Goal: Obtain resource: Download file/media

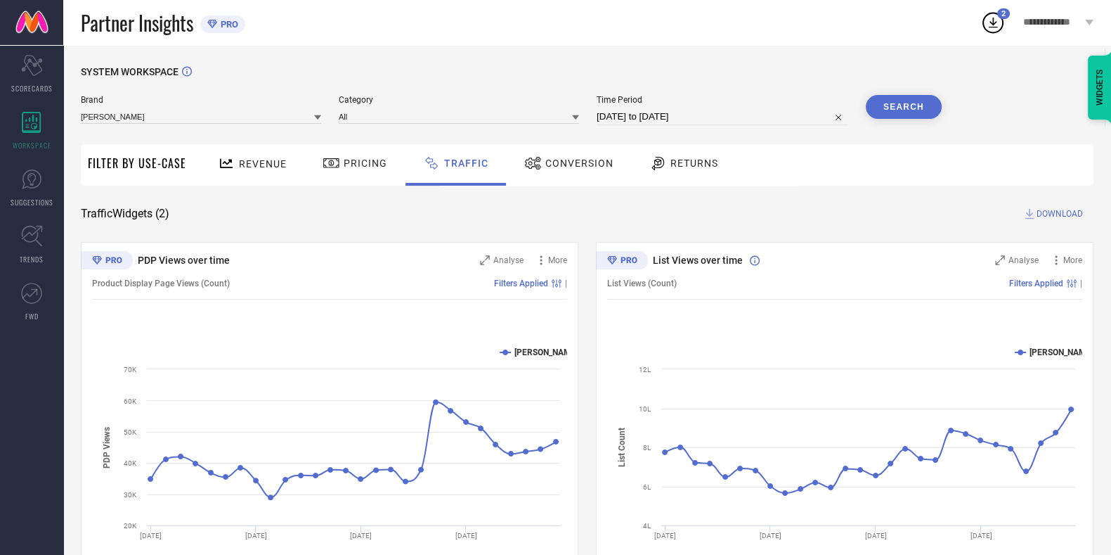
click at [777, 63] on div "SYSTEM WORKSPACE Brand [PERSON_NAME] Category All Time Period [DATE] to [DATE] …" at bounding box center [587, 329] width 1048 height 569
click at [1065, 214] on span "DOWNLOAD" at bounding box center [1060, 214] width 46 height 14
click at [803, 233] on div "SYSTEM WORKSPACE Brand LAKSHITA Category All Time Period 01-09-2025 to 28-09-20…" at bounding box center [587, 329] width 1013 height 527
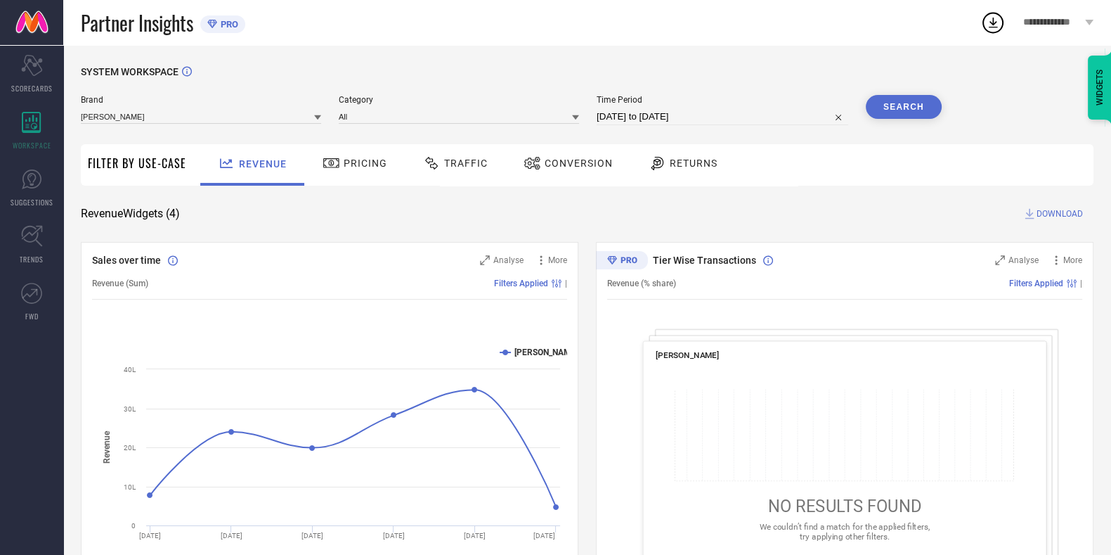
click at [461, 169] on div "Traffic" at bounding box center [456, 163] width 72 height 24
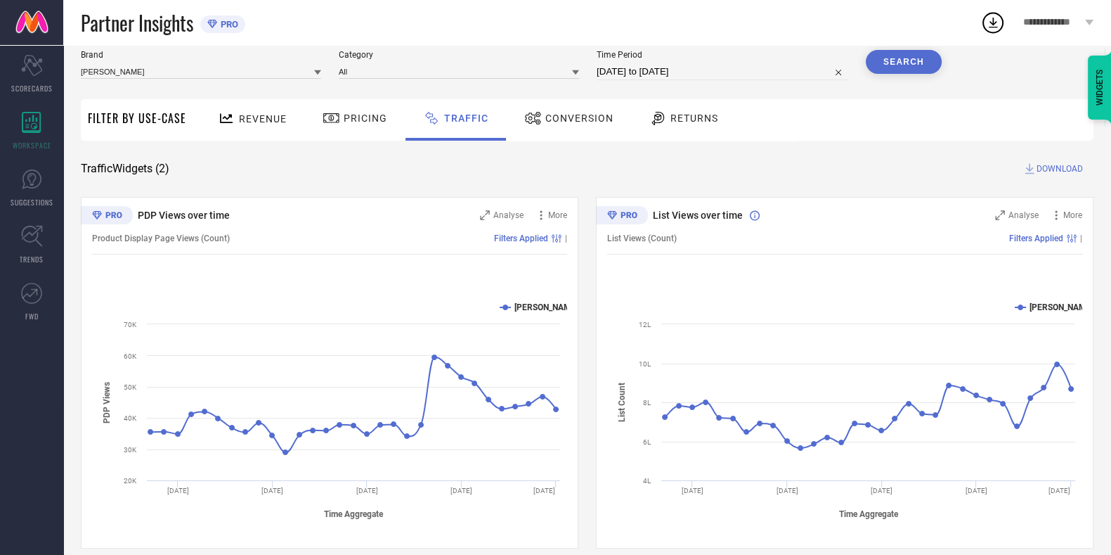
scroll to position [29, 0]
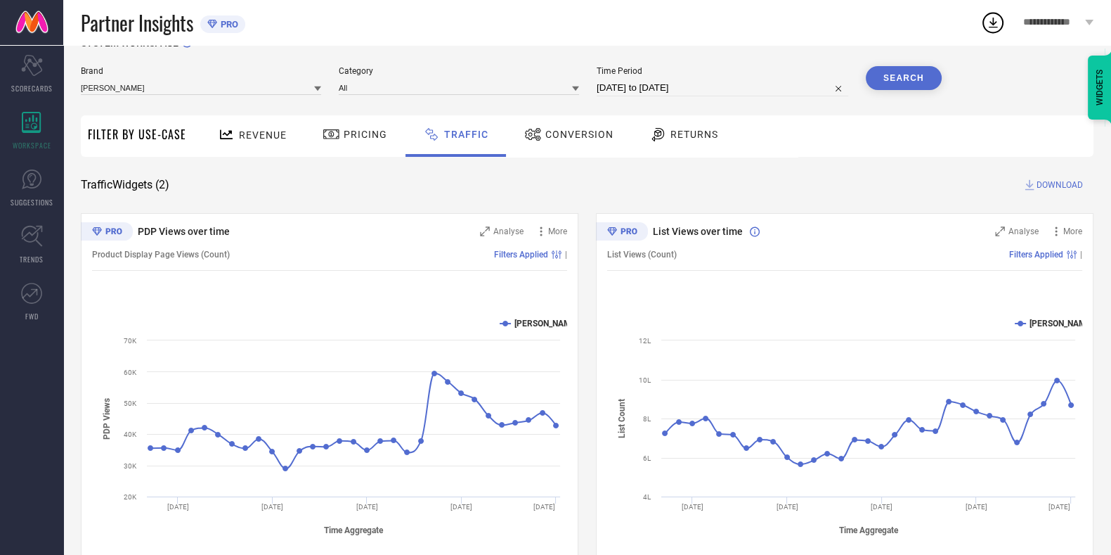
click at [1059, 179] on span "DOWNLOAD" at bounding box center [1060, 185] width 46 height 14
click at [589, 271] on div "PDP Views over time Analyse More Product Display Page Views (Count) Filters App…" at bounding box center [587, 388] width 1013 height 351
